Goal: Information Seeking & Learning: Learn about a topic

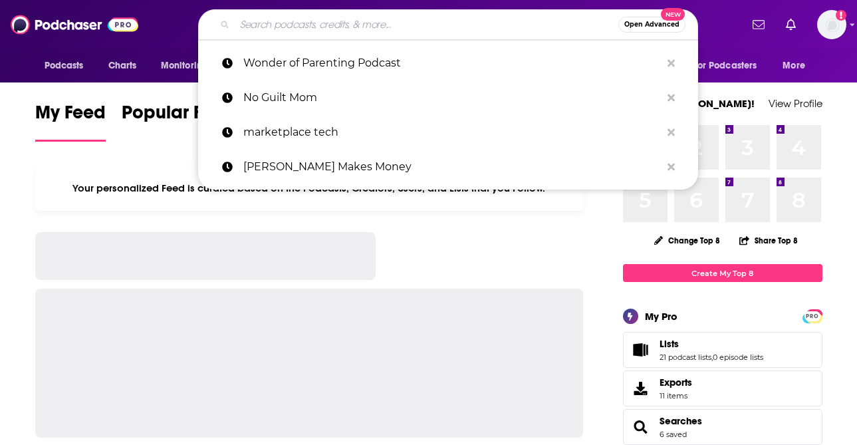
click at [323, 16] on input "Search podcasts, credits, & more..." at bounding box center [427, 24] width 384 height 21
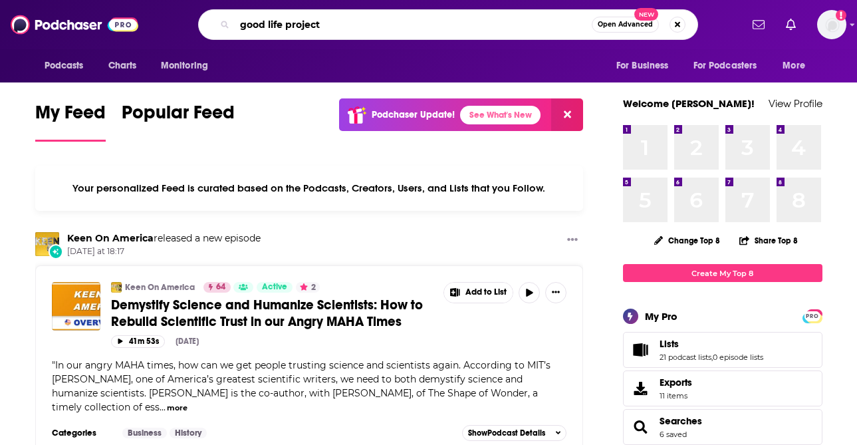
type input "good life project"
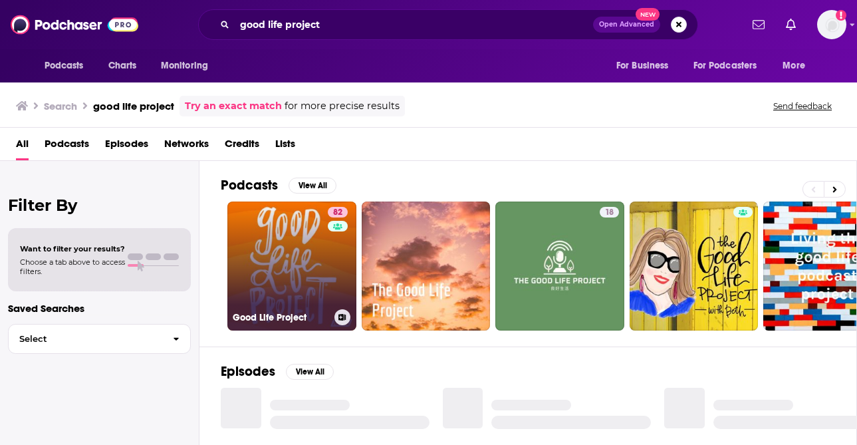
click at [283, 255] on link "82 Good Life Project" at bounding box center [291, 265] width 129 height 129
